Goal: Task Accomplishment & Management: Complete application form

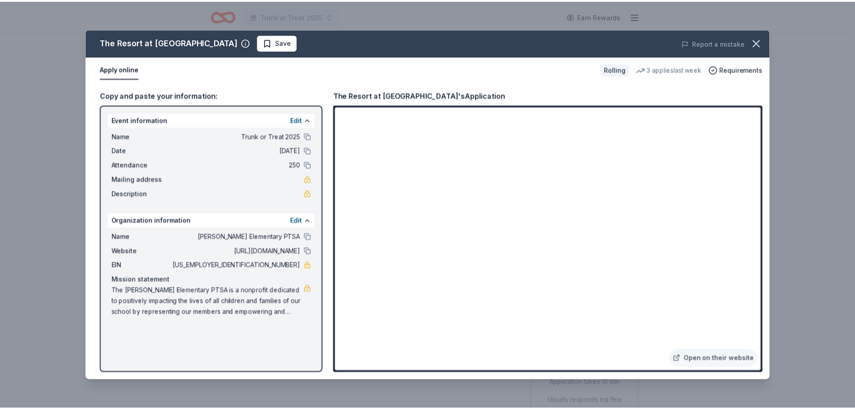
scroll to position [224, 0]
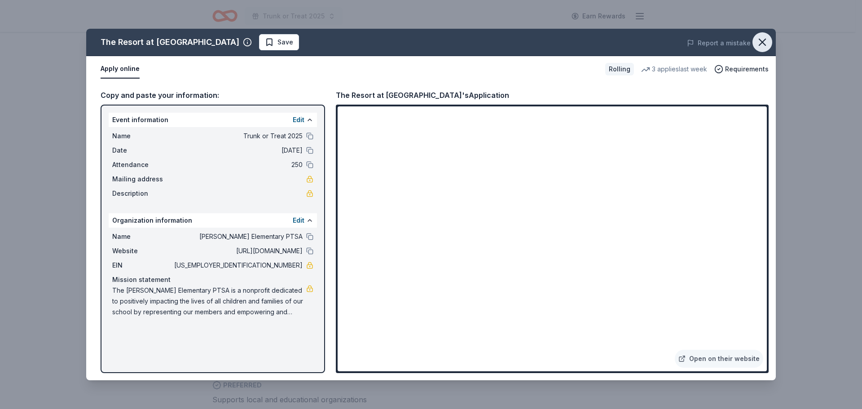
click at [760, 41] on icon "button" at bounding box center [762, 42] width 13 height 13
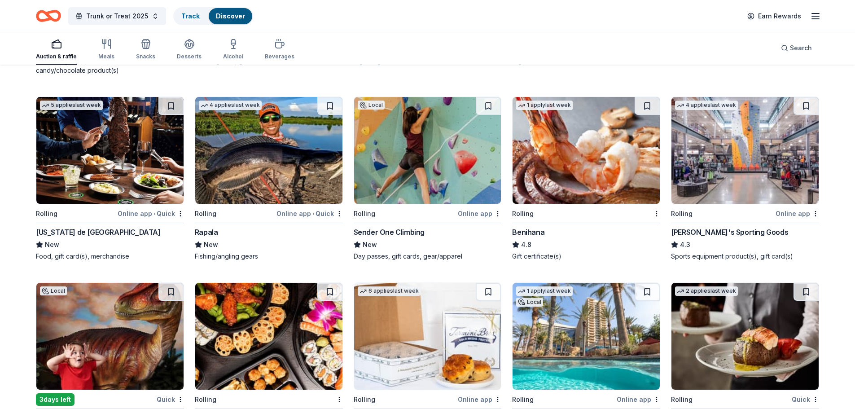
scroll to position [2698, 0]
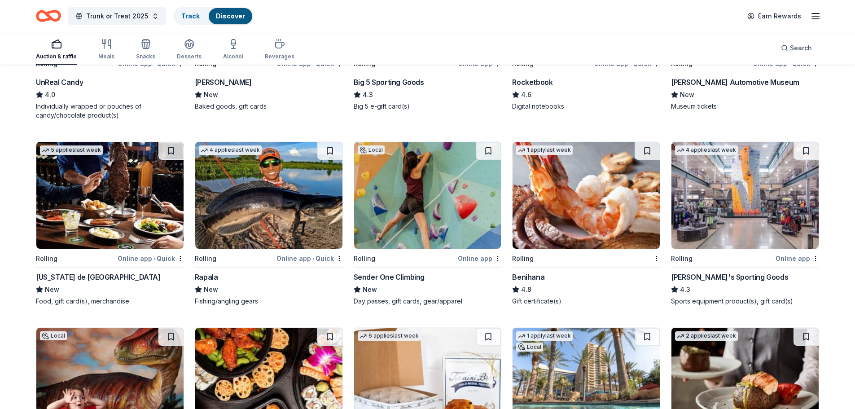
click at [712, 212] on img at bounding box center [745, 195] width 147 height 107
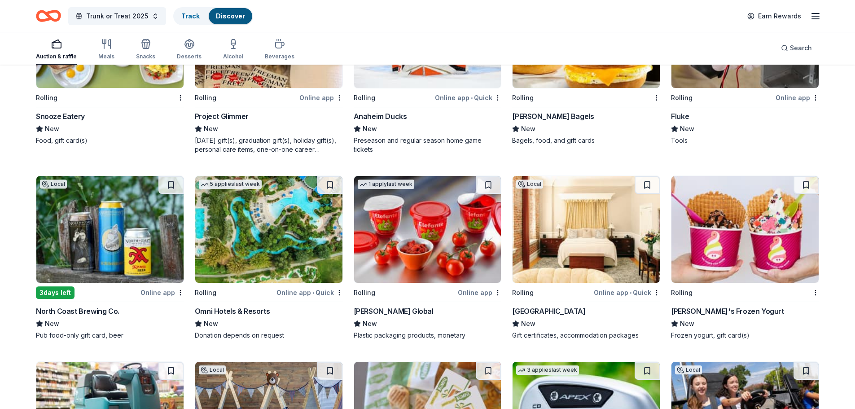
scroll to position [3820, 0]
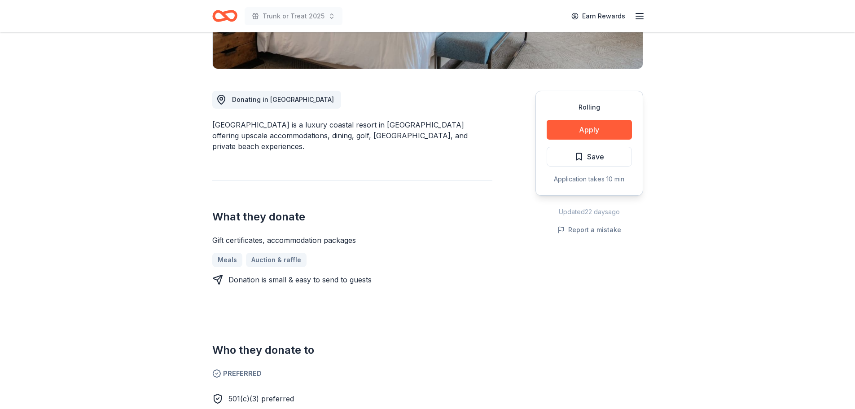
scroll to position [269, 0]
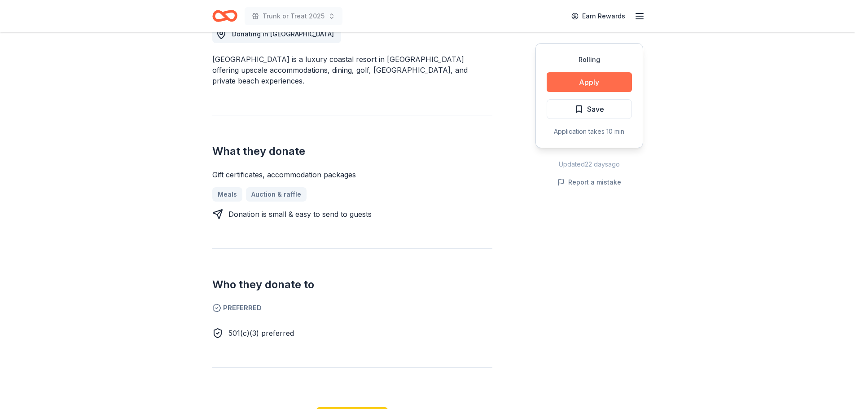
click at [587, 84] on button "Apply" at bounding box center [589, 82] width 85 height 20
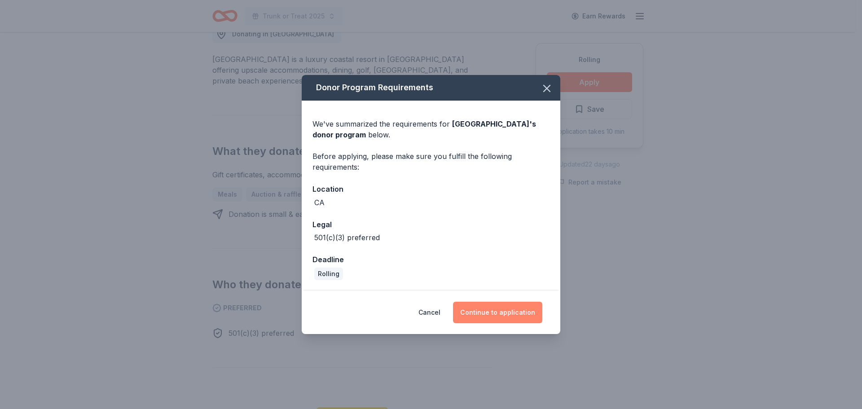
click at [491, 312] on button "Continue to application" at bounding box center [497, 313] width 89 height 22
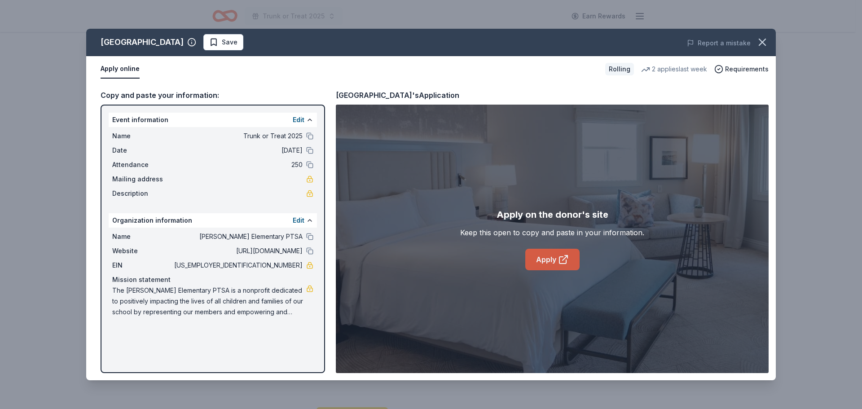
click at [535, 260] on link "Apply" at bounding box center [552, 260] width 54 height 22
click at [764, 45] on icon "button" at bounding box center [762, 42] width 13 height 13
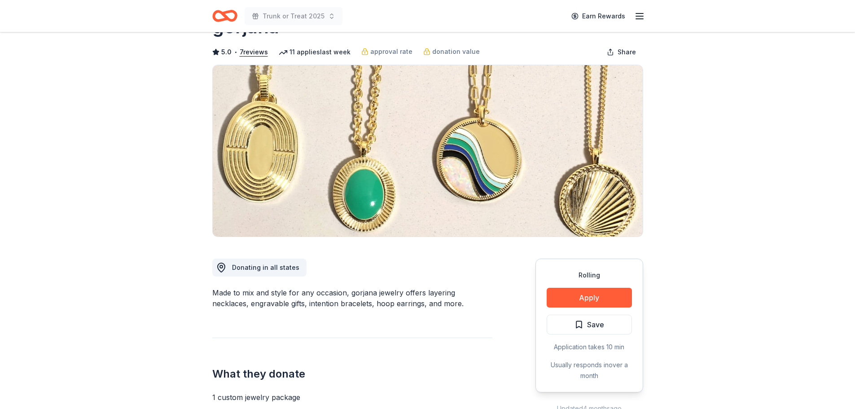
scroll to position [90, 0]
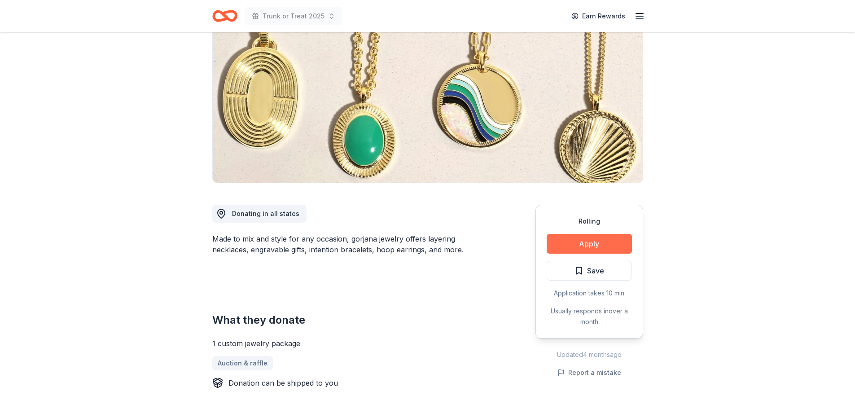
click at [591, 242] on button "Apply" at bounding box center [589, 244] width 85 height 20
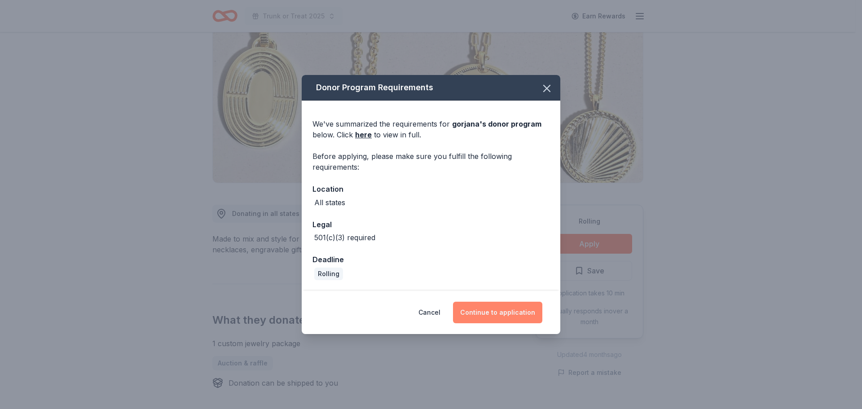
click at [513, 314] on button "Continue to application" at bounding box center [497, 313] width 89 height 22
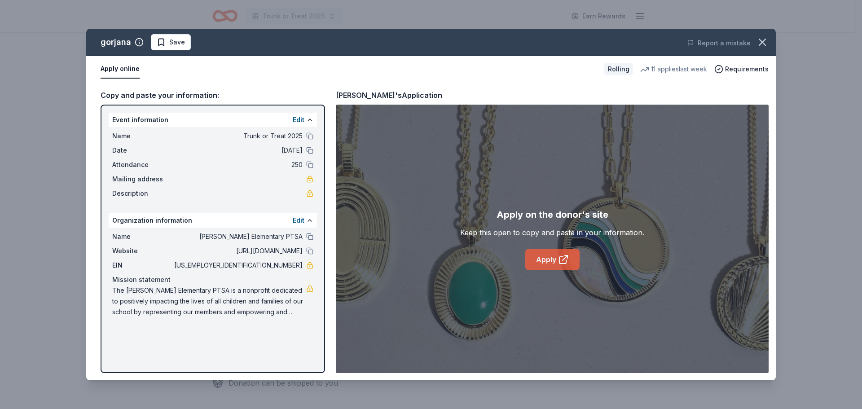
click at [535, 260] on link "Apply" at bounding box center [552, 260] width 54 height 22
click at [757, 41] on icon "button" at bounding box center [762, 42] width 13 height 13
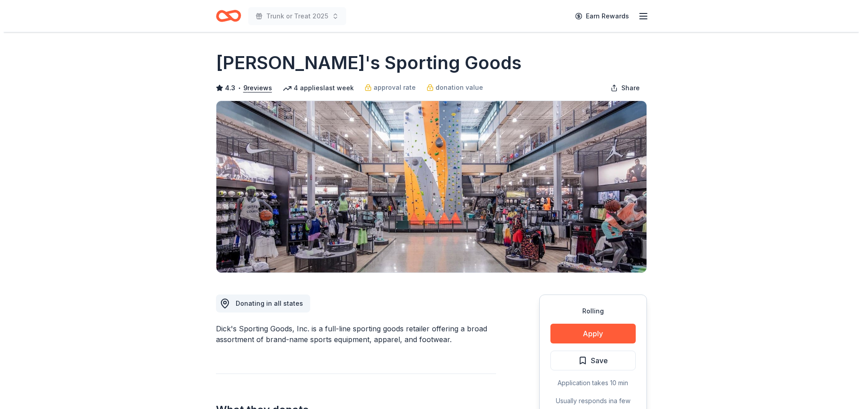
scroll to position [314, 0]
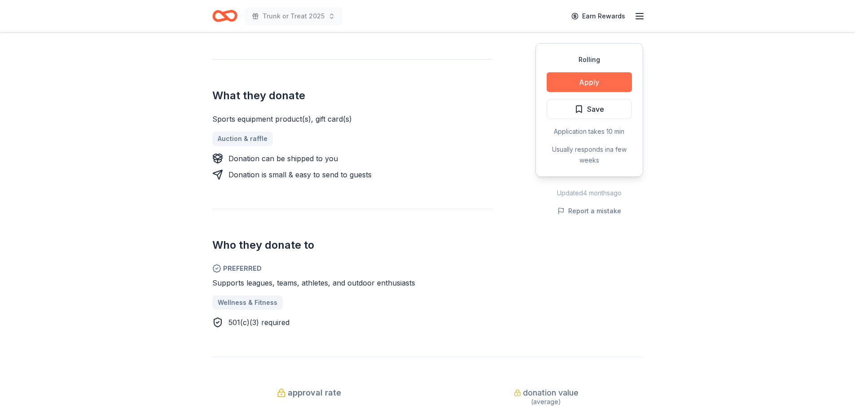
click at [597, 75] on button "Apply" at bounding box center [589, 82] width 85 height 20
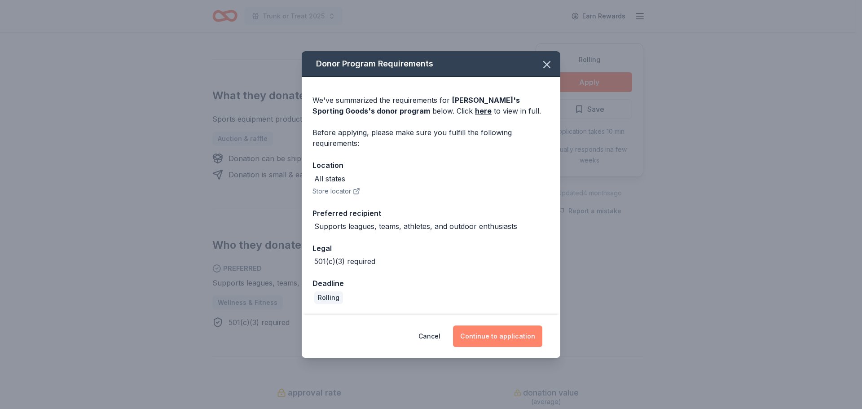
click at [508, 330] on button "Continue to application" at bounding box center [497, 336] width 89 height 22
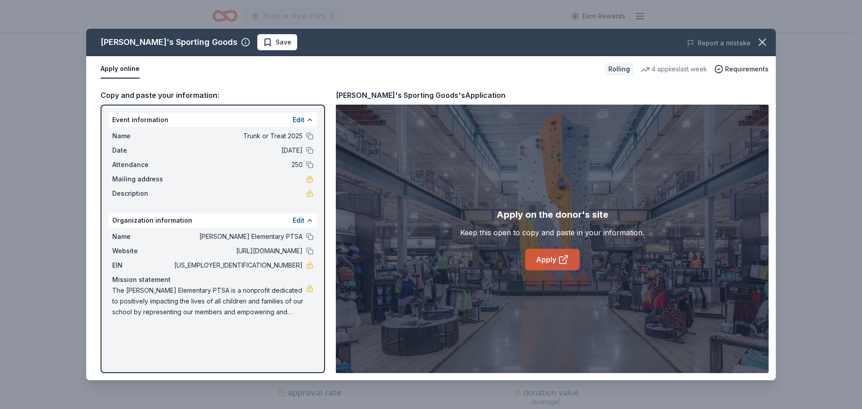
click at [545, 266] on link "Apply" at bounding box center [552, 260] width 54 height 22
